Goal: Find specific page/section: Find specific page/section

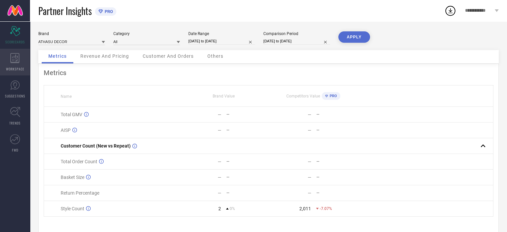
click at [13, 62] on icon at bounding box center [14, 58] width 9 height 10
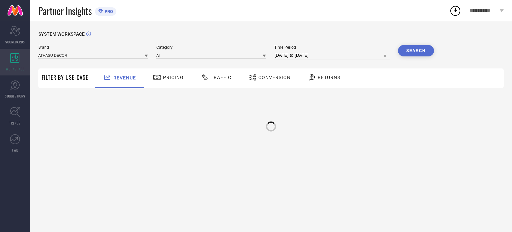
type input "ATHASU DECOR"
type input "All"
click at [14, 93] on span "SUGGESTIONS" at bounding box center [15, 95] width 20 height 5
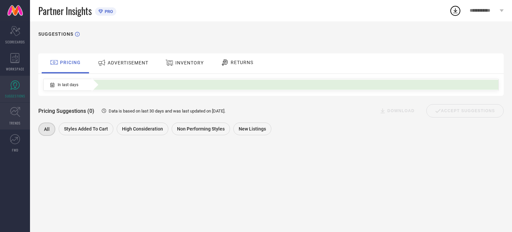
click at [15, 109] on icon at bounding box center [15, 112] width 10 height 10
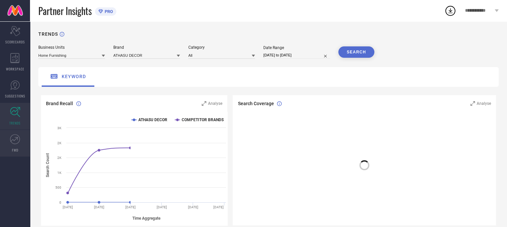
click at [16, 137] on icon at bounding box center [16, 138] width 3 height 3
